Goal: Navigation & Orientation: Find specific page/section

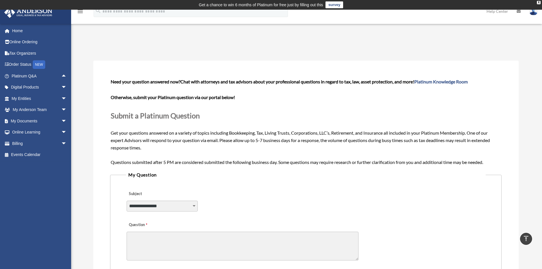
scroll to position [94, 0]
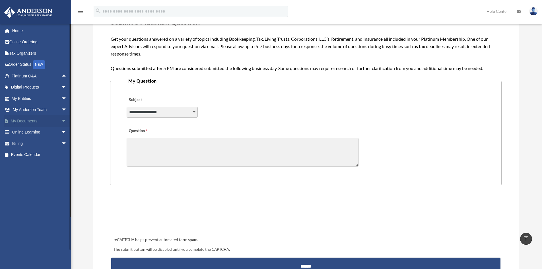
click at [61, 122] on span "arrow_drop_down" at bounding box center [66, 121] width 11 height 12
click at [26, 142] on link "Meeting Minutes" at bounding box center [41, 143] width 67 height 11
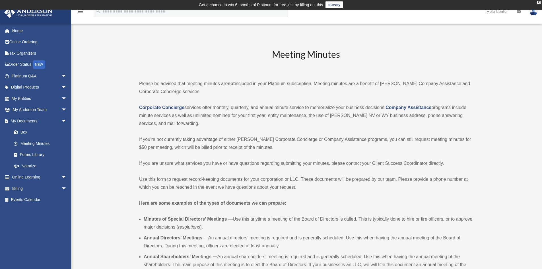
click at [150, 70] on h2 "Meeting Minutes" at bounding box center [306, 60] width 334 height 24
click at [48, 156] on link "Forms Library" at bounding box center [41, 154] width 67 height 11
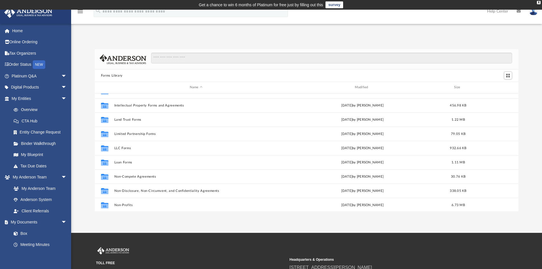
scroll to position [228, 0]
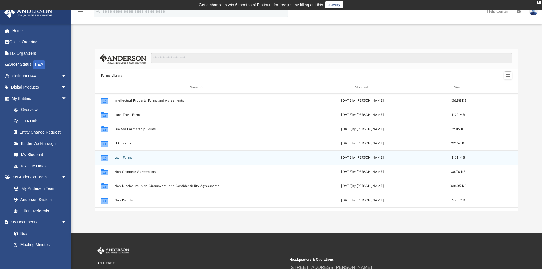
click at [120, 158] on button "Loan Forms" at bounding box center [196, 158] width 164 height 4
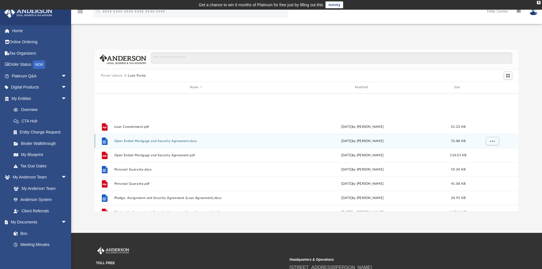
scroll to position [85, 0]
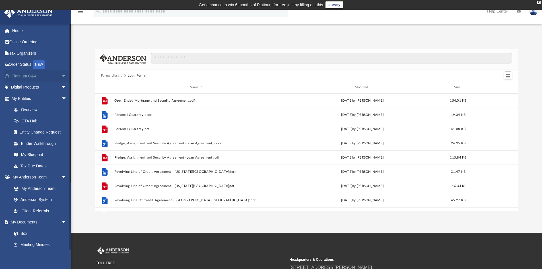
click at [54, 76] on link "Platinum Q&A arrow_drop_down" at bounding box center [39, 75] width 71 height 11
click at [61, 75] on span "arrow_drop_down" at bounding box center [66, 76] width 11 height 12
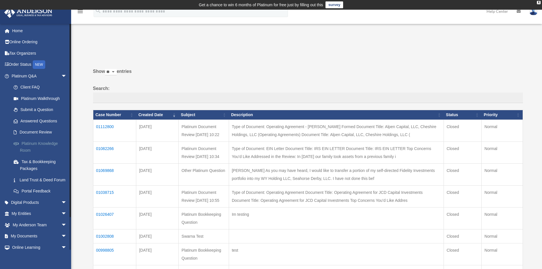
click at [50, 143] on link "Platinum Knowledge Room" at bounding box center [41, 147] width 67 height 18
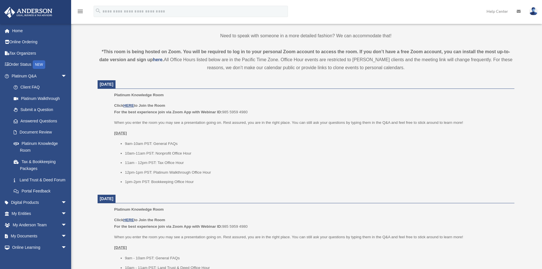
scroll to position [181, 0]
click at [131, 107] on u "HERE" at bounding box center [128, 107] width 11 height 4
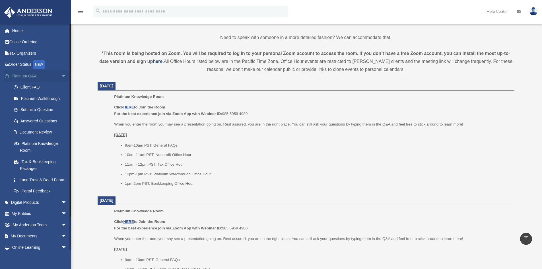
click at [61, 74] on span "arrow_drop_down" at bounding box center [66, 76] width 11 height 12
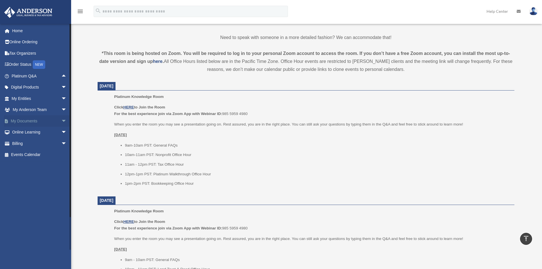
click at [62, 119] on span "arrow_drop_down" at bounding box center [66, 121] width 11 height 12
click at [36, 155] on link "Forms Library" at bounding box center [41, 154] width 67 height 11
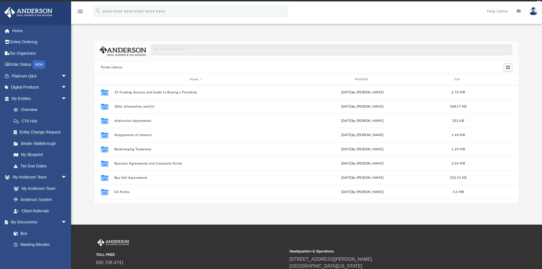
scroll to position [125, 420]
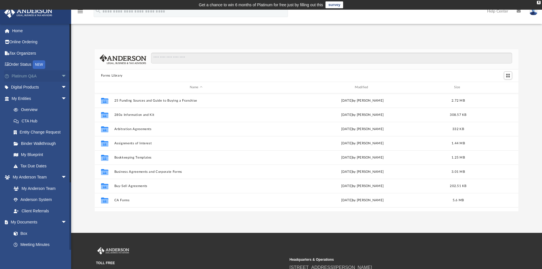
click at [61, 77] on span "arrow_drop_down" at bounding box center [66, 76] width 11 height 12
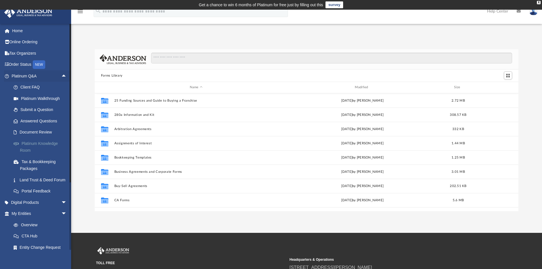
click at [49, 143] on link "Platinum Knowledge Room" at bounding box center [41, 147] width 67 height 18
